Goal: Task Accomplishment & Management: Use online tool/utility

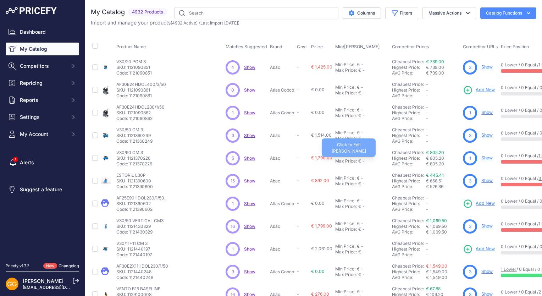
scroll to position [135, 0]
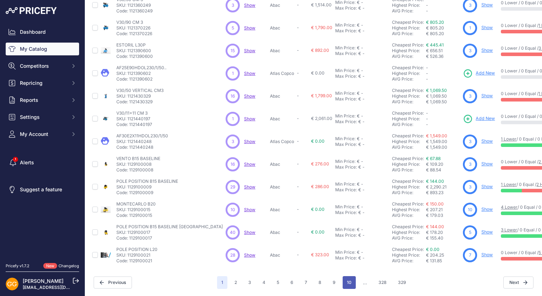
click at [346, 276] on button "10" at bounding box center [349, 282] width 13 height 13
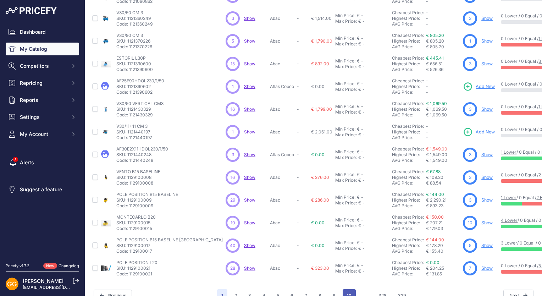
scroll to position [153, 0]
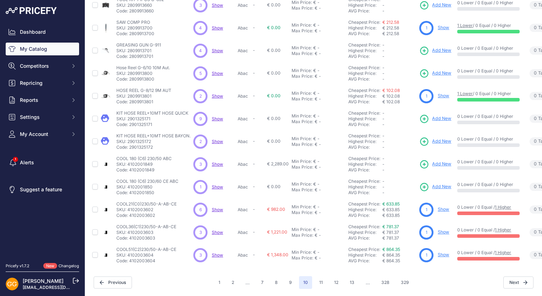
scroll to position [135, 0]
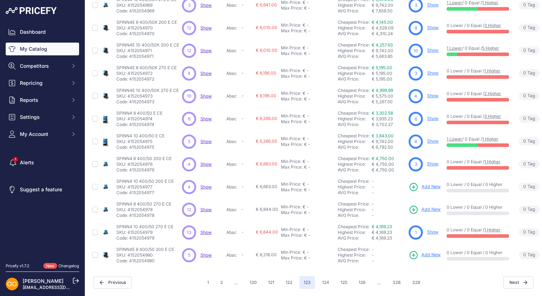
scroll to position [135, 0]
click at [206, 184] on span "Show" at bounding box center [206, 186] width 11 height 5
click at [209, 207] on span "Show" at bounding box center [206, 209] width 11 height 5
click at [205, 230] on span "Show" at bounding box center [206, 232] width 11 height 5
click at [207, 252] on span "Show" at bounding box center [206, 254] width 11 height 5
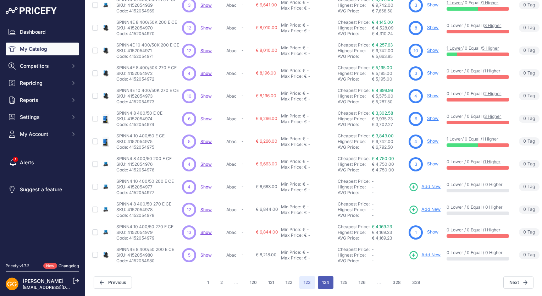
click at [319, 276] on button "124" at bounding box center [326, 282] width 16 height 13
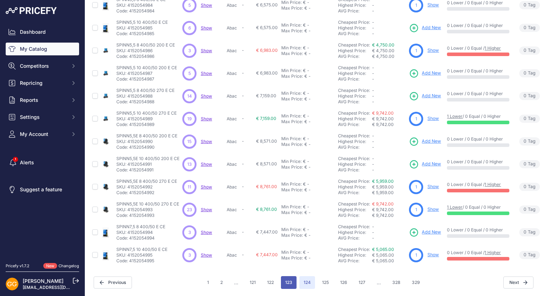
click at [286, 277] on button "123" at bounding box center [289, 282] width 16 height 13
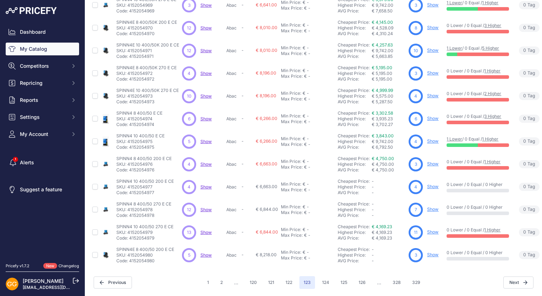
scroll to position [135, 0]
click at [319, 281] on button "124" at bounding box center [326, 282] width 16 height 13
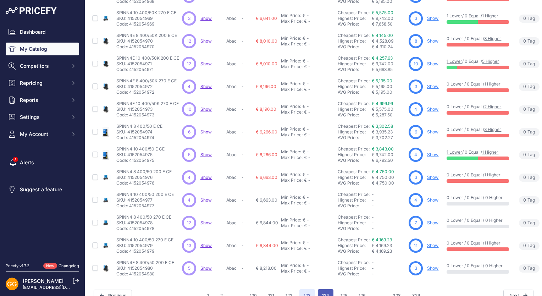
scroll to position [153, 0]
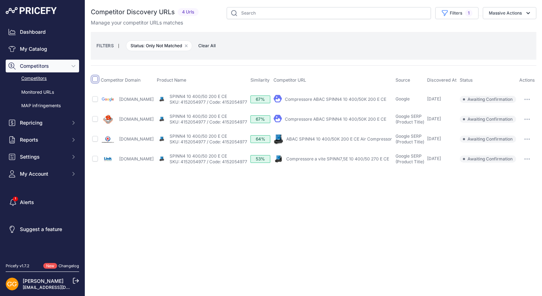
click at [95, 79] on input "checkbox" at bounding box center [95, 79] width 6 height 6
checkbox input "true"
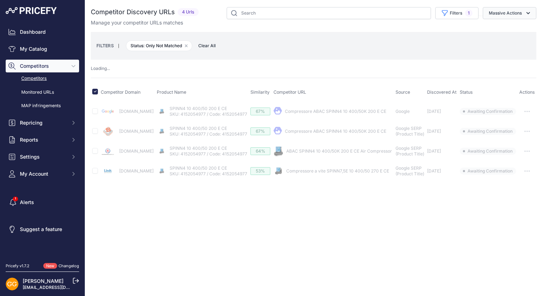
click at [518, 17] on button "Massive Actions" at bounding box center [510, 13] width 54 height 12
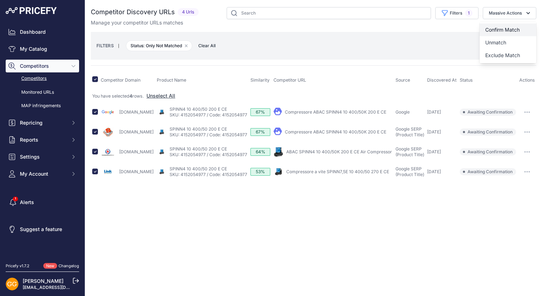
click at [514, 28] on span "Confirm Match" at bounding box center [503, 30] width 34 height 6
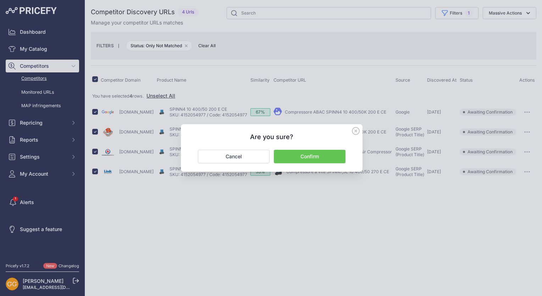
click at [322, 153] on button "Confirm" at bounding box center [310, 156] width 72 height 13
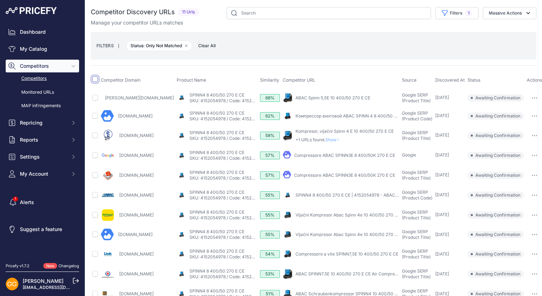
click at [96, 80] on input "checkbox" at bounding box center [95, 79] width 6 height 6
checkbox input "true"
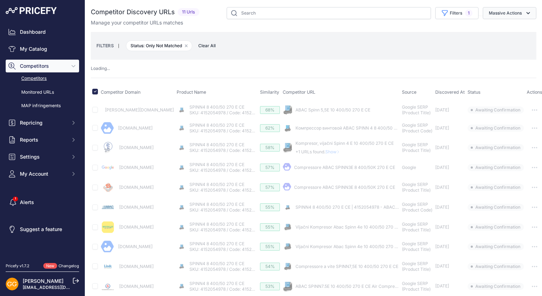
click at [512, 13] on button "Massive Actions" at bounding box center [510, 13] width 54 height 12
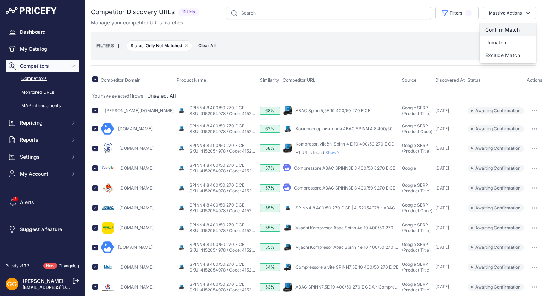
click at [505, 28] on span "Confirm Match" at bounding box center [503, 30] width 34 height 6
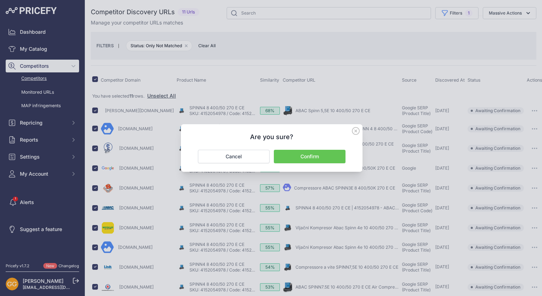
click at [325, 154] on button "Confirm" at bounding box center [310, 156] width 72 height 13
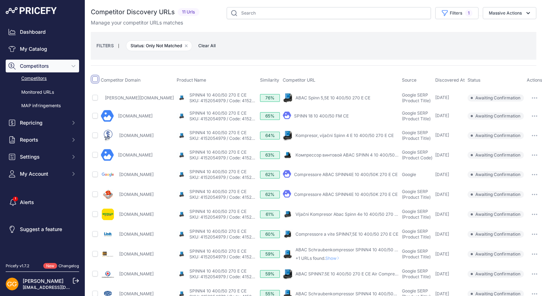
click at [95, 80] on input "checkbox" at bounding box center [95, 79] width 6 height 6
checkbox input "true"
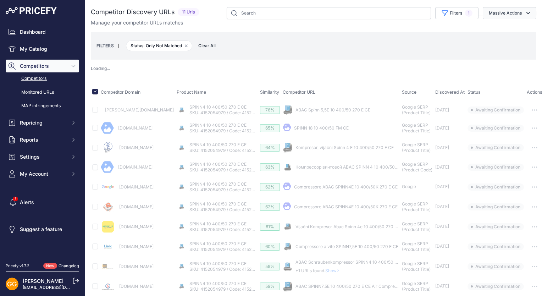
click at [525, 15] on icon "button" at bounding box center [528, 13] width 7 height 7
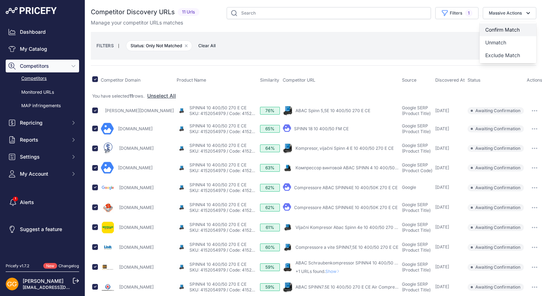
click at [514, 28] on span "Confirm Match" at bounding box center [503, 30] width 34 height 6
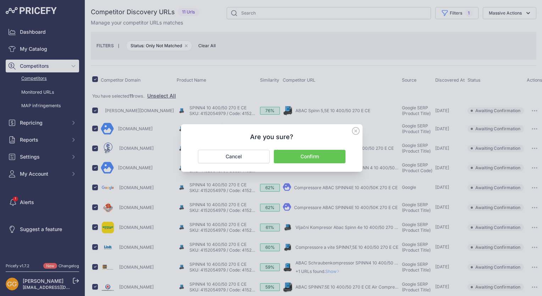
click at [317, 153] on button "Confirm" at bounding box center [310, 156] width 72 height 13
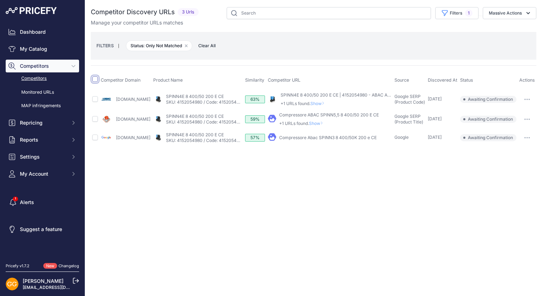
click at [95, 81] on input "checkbox" at bounding box center [95, 79] width 6 height 6
checkbox input "true"
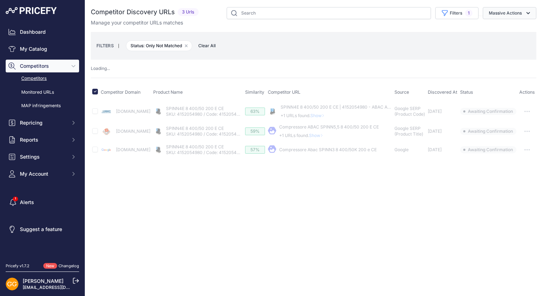
click at [521, 13] on button "Massive Actions" at bounding box center [510, 13] width 54 height 12
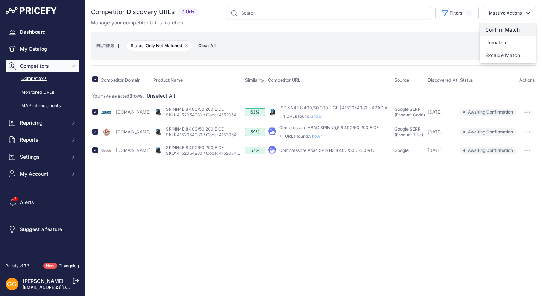
click at [521, 26] on button "Confirm Match" at bounding box center [508, 29] width 57 height 13
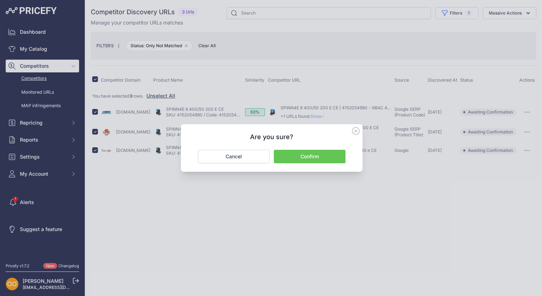
click at [316, 158] on button "Confirm" at bounding box center [310, 156] width 72 height 13
